Goal: Task Accomplishment & Management: Manage account settings

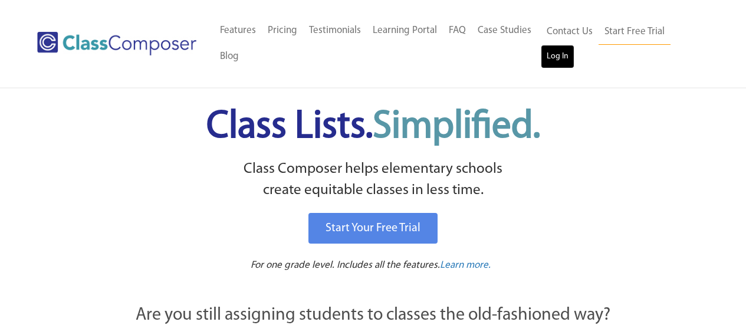
click at [547, 53] on link "Log In" at bounding box center [558, 57] width 34 height 24
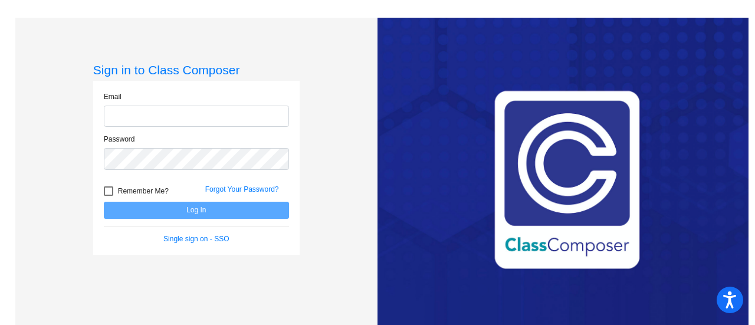
click at [195, 122] on input "email" at bounding box center [196, 117] width 185 height 22
type input "[EMAIL_ADDRESS][DOMAIN_NAME]"
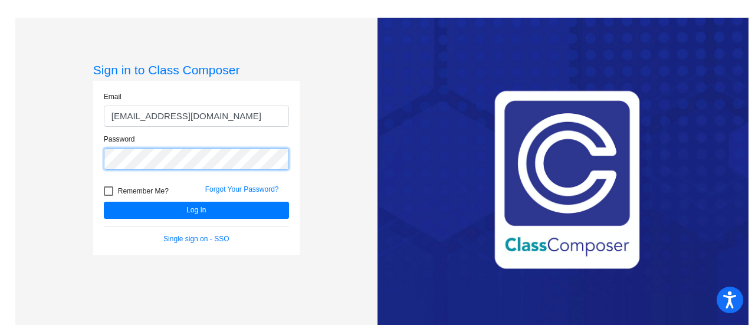
click at [104, 202] on button "Log In" at bounding box center [196, 210] width 185 height 17
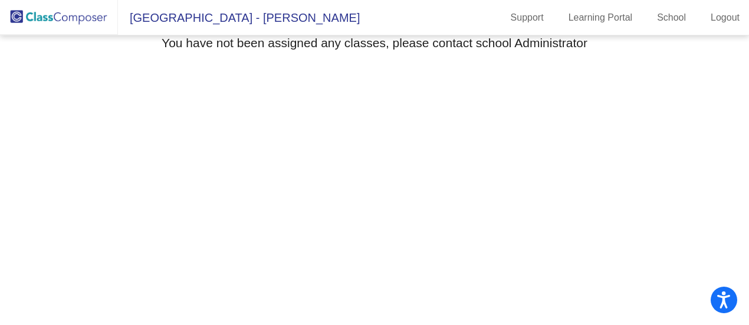
click at [67, 14] on img at bounding box center [59, 17] width 118 height 35
click at [663, 17] on link "School" at bounding box center [672, 17] width 48 height 19
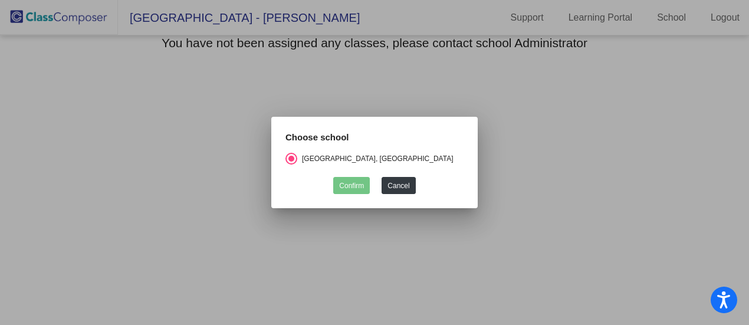
click at [359, 172] on form "Choose school [GEOGRAPHIC_DATA], [GEOGRAPHIC_DATA] Confirm Cancel" at bounding box center [375, 163] width 178 height 64
click at [407, 186] on button "Cancel" at bounding box center [399, 185] width 34 height 17
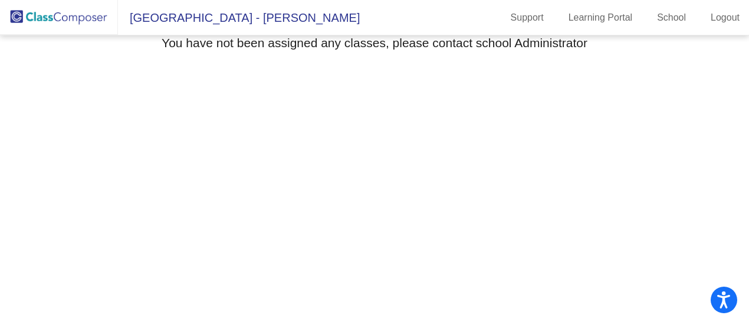
click at [19, 19] on img at bounding box center [59, 17] width 118 height 35
